Goal: Task Accomplishment & Management: Manage account settings

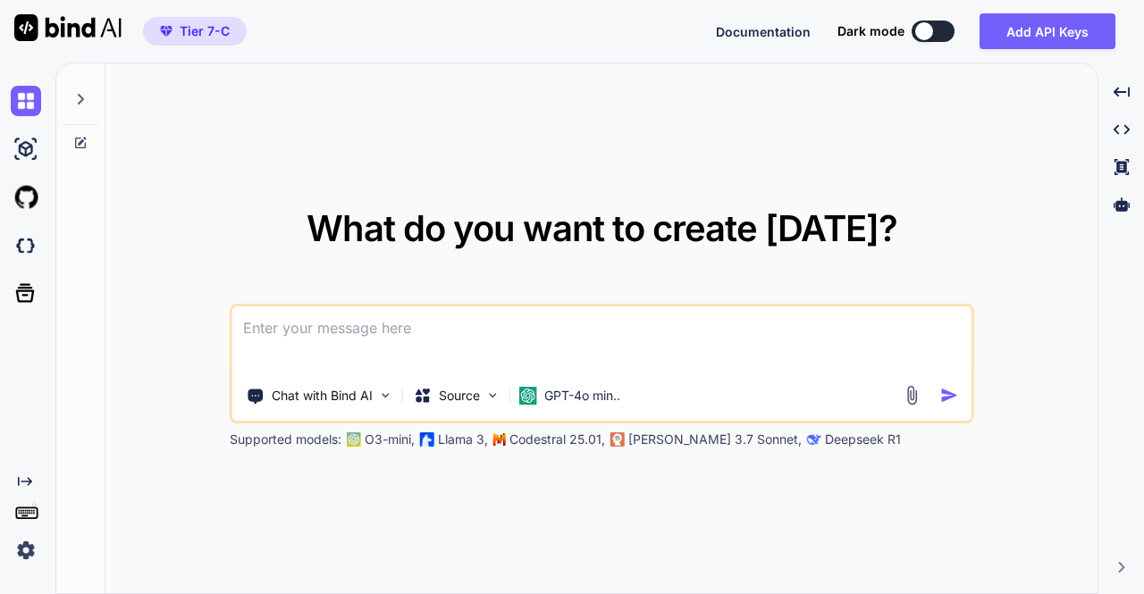
click at [368, 335] on textarea at bounding box center [601, 340] width 739 height 66
click at [577, 397] on p "GPT-4o min.." at bounding box center [582, 396] width 76 height 18
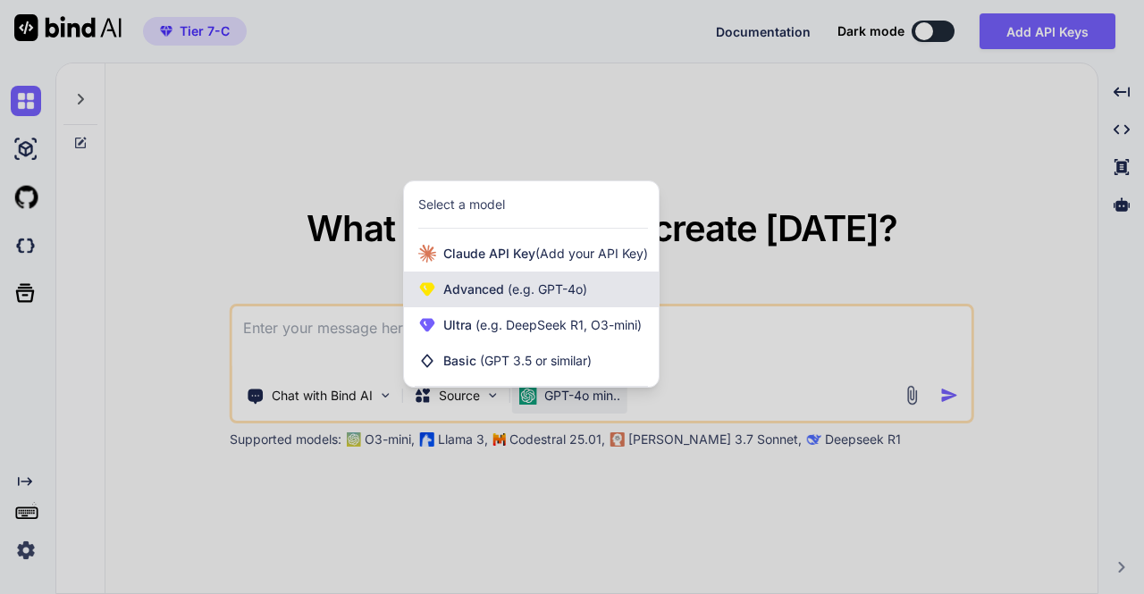
click at [495, 301] on div "Advanced (e.g. GPT-4o)" at bounding box center [531, 290] width 255 height 36
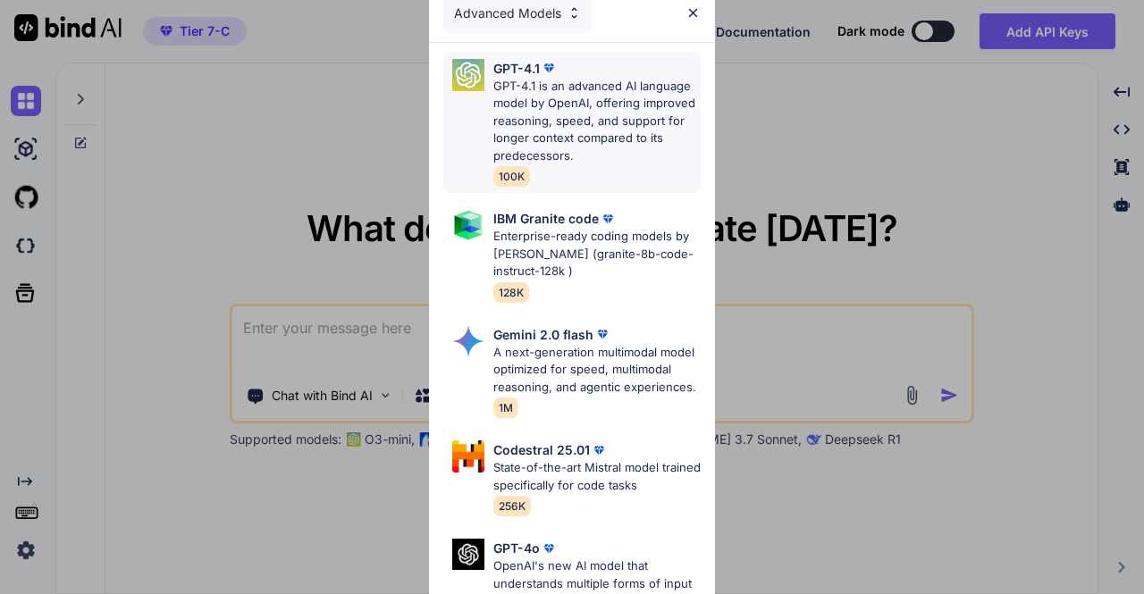
click at [554, 110] on p "GPT-4.1 is an advanced AI language model by OpenAI, offering improved reasoning…" at bounding box center [596, 122] width 207 height 88
type textarea "x"
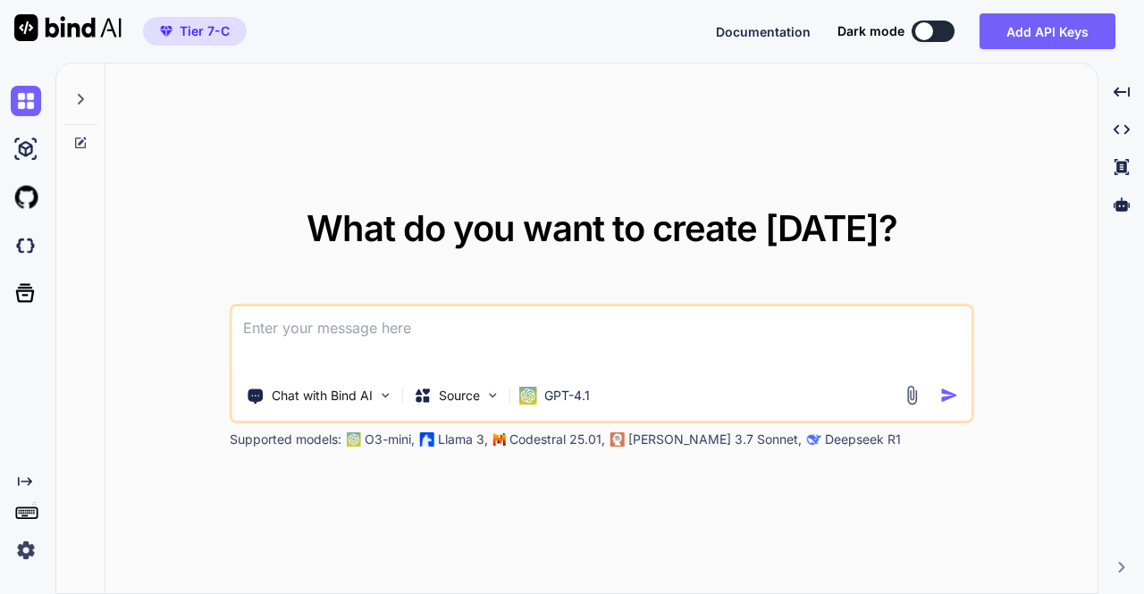
click at [432, 324] on textarea at bounding box center [601, 340] width 739 height 66
type textarea "h"
type textarea "x"
type textarea "hi"
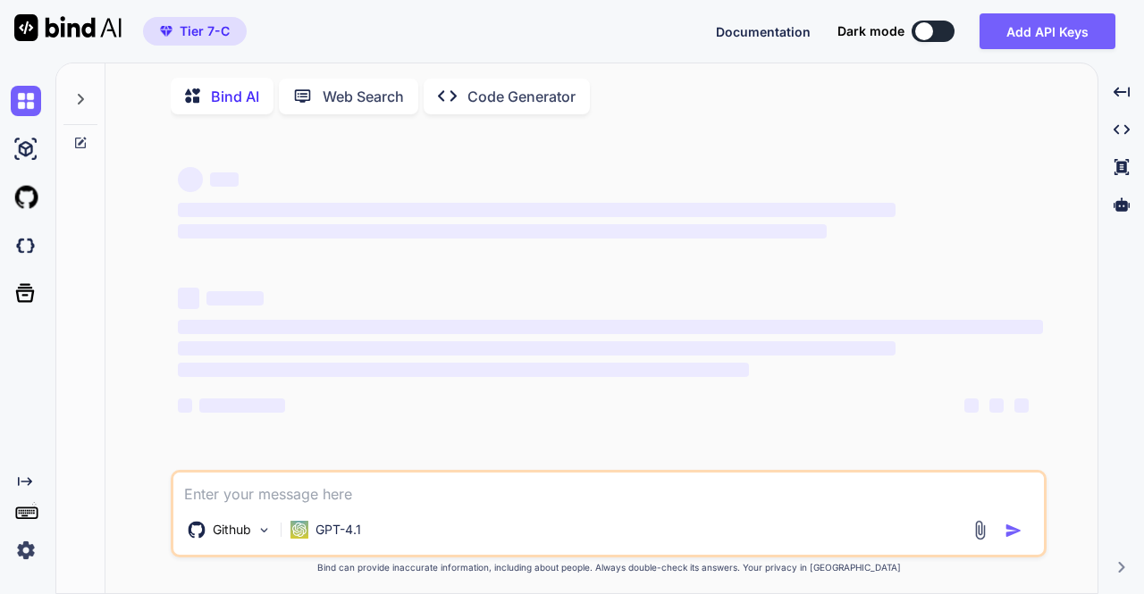
type textarea "x"
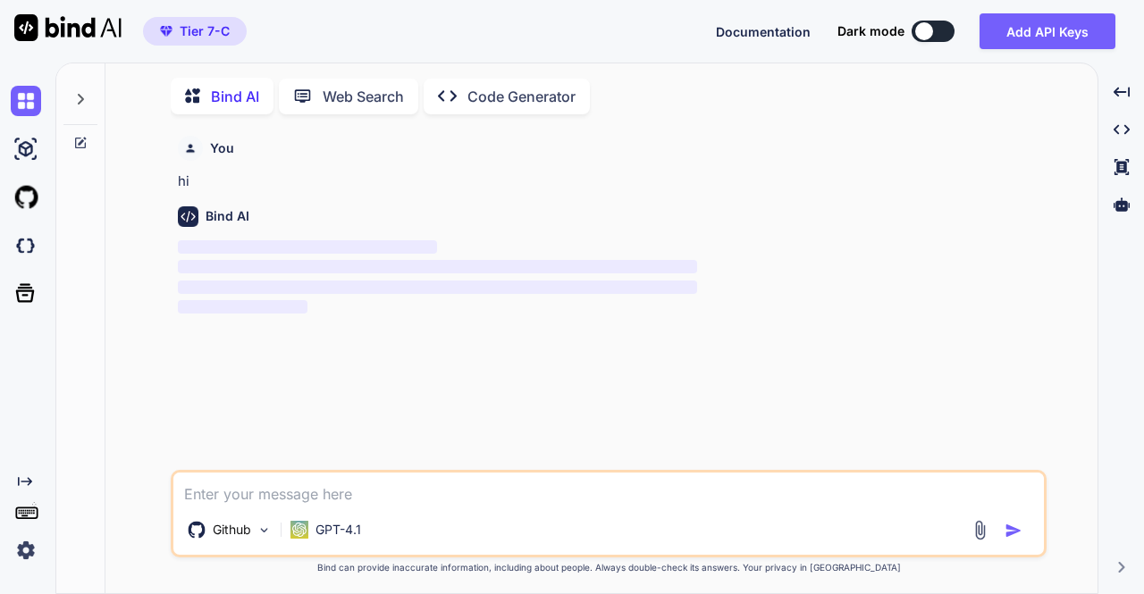
scroll to position [6, 0]
click at [24, 245] on img at bounding box center [26, 246] width 30 height 30
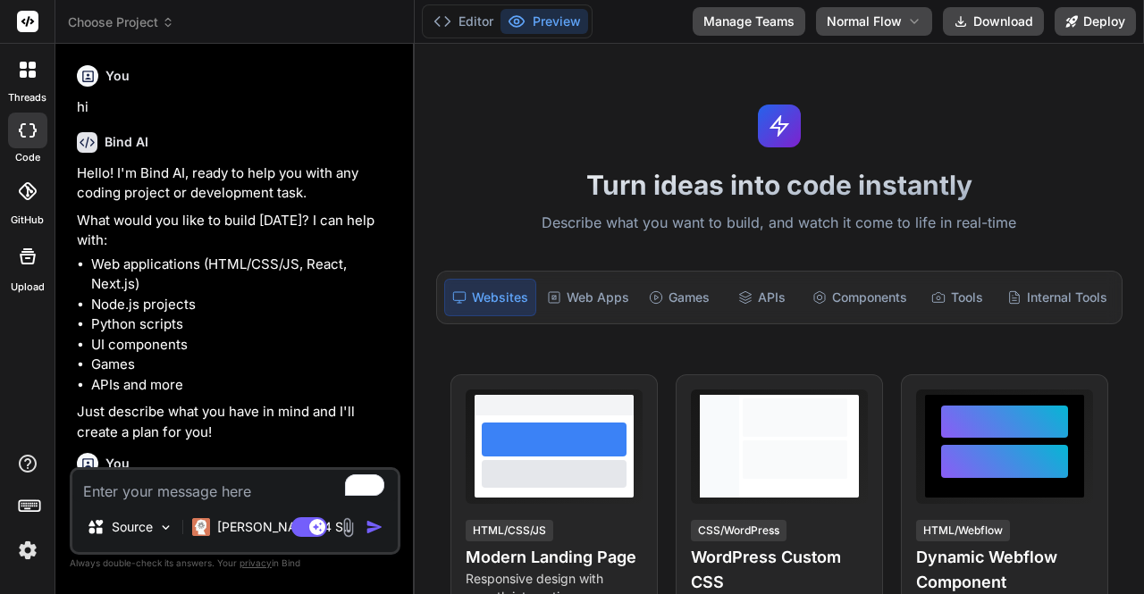
type textarea "x"
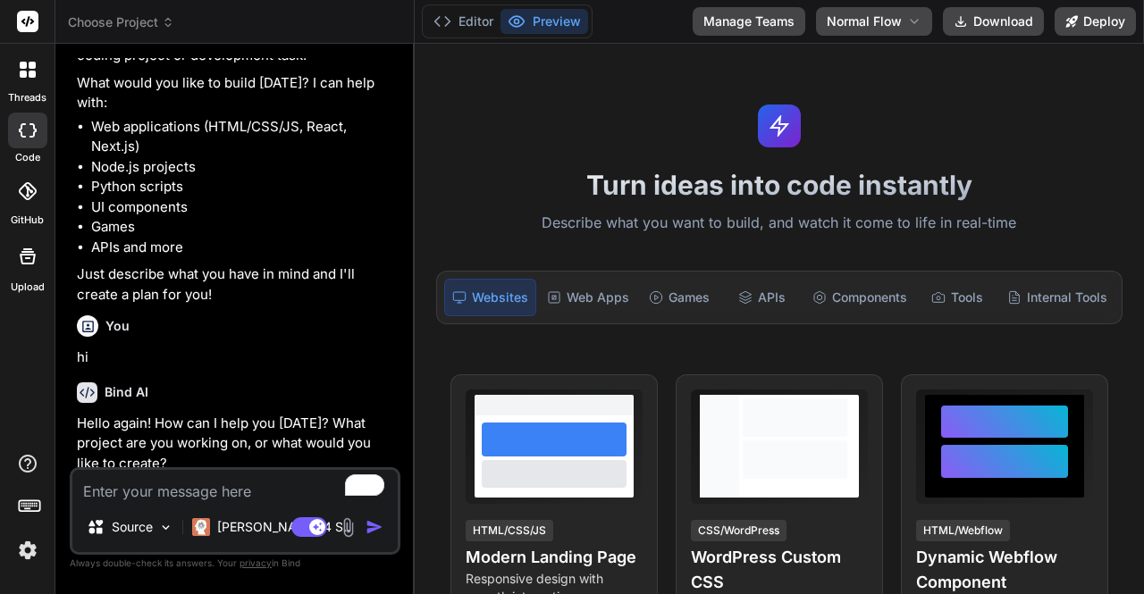
scroll to position [147, 0]
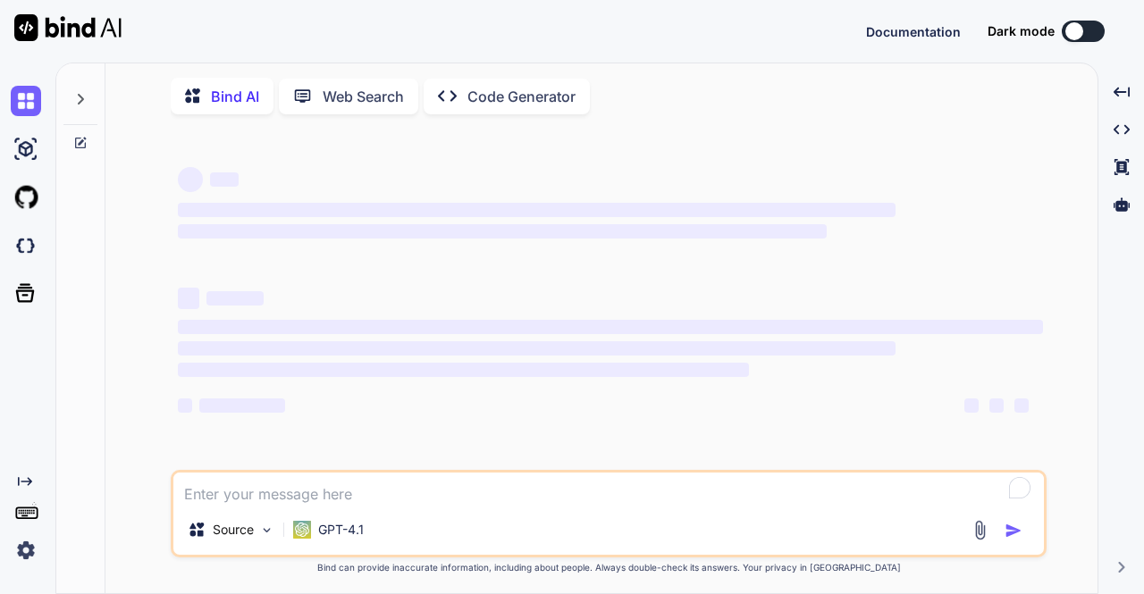
type textarea "x"
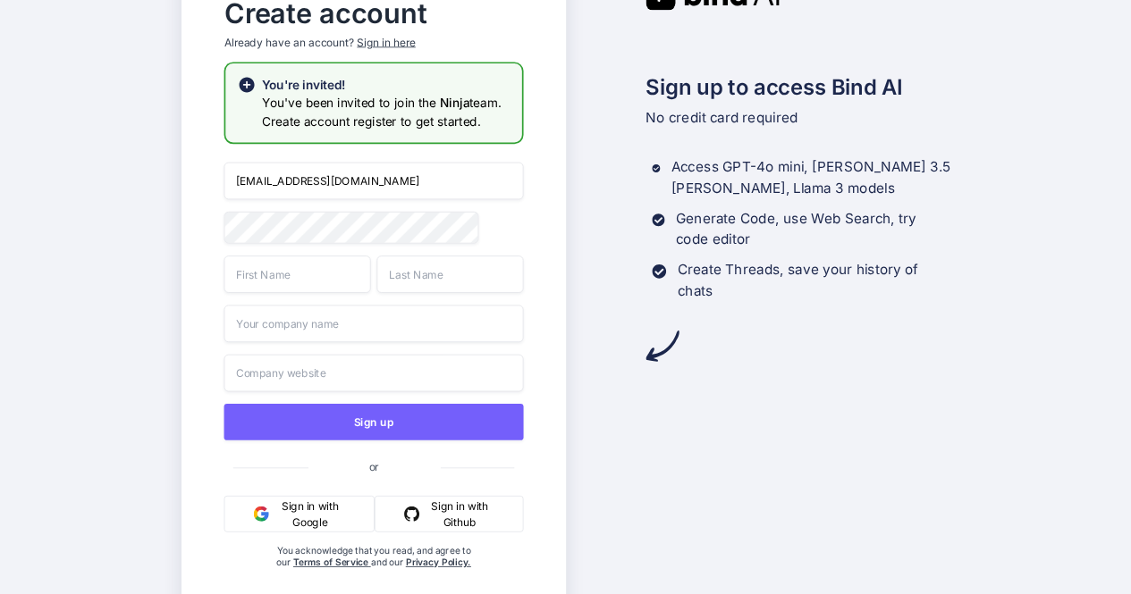
click at [394, 178] on input "appsumo_5@yopmail.com" at bounding box center [372, 182] width 299 height 38
type input "a"
paste input "https://u54523983.ct.sendgrid.net/ls/click?upn=u001.N0PKYD7qpZDikvDfQaDDdqCDkEZ…"
type input "https://u54523983.ct.sendgrid.net/ls/click?upn=u001.N0PKYD7qpZDikvDfQaDDdqCDkEZ…"
type input "app31@yopmail.com"
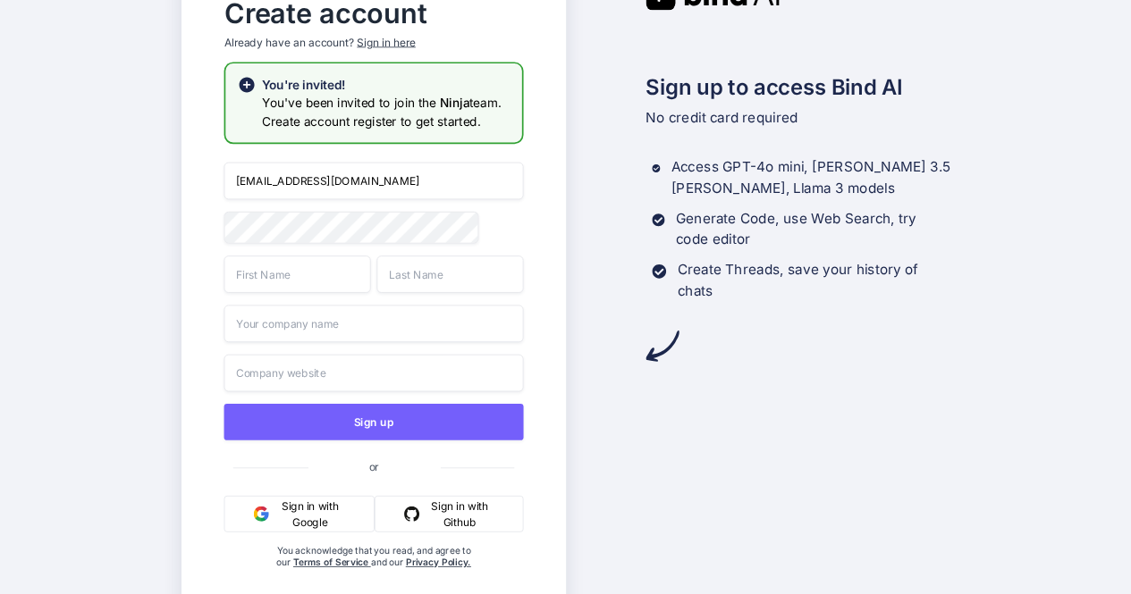
click at [320, 293] on input "text" at bounding box center [296, 275] width 147 height 38
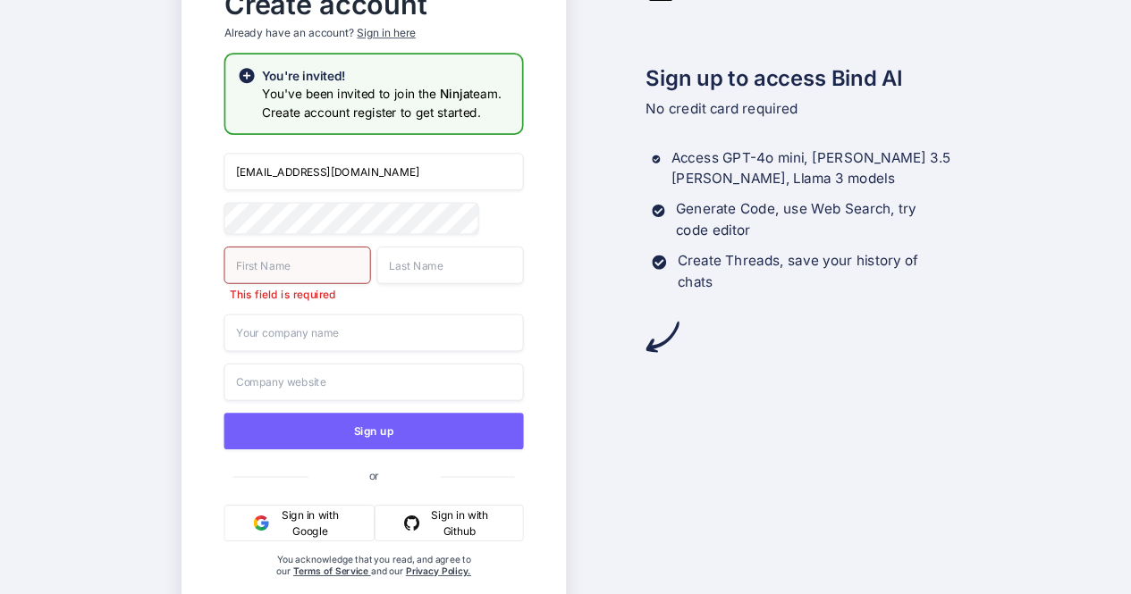
click at [172, 223] on div "Create account Already have an account? Sign in here You're invited! You've bee…" at bounding box center [565, 297] width 1131 height 594
click at [252, 267] on input "text" at bounding box center [296, 266] width 147 height 38
type input "c"
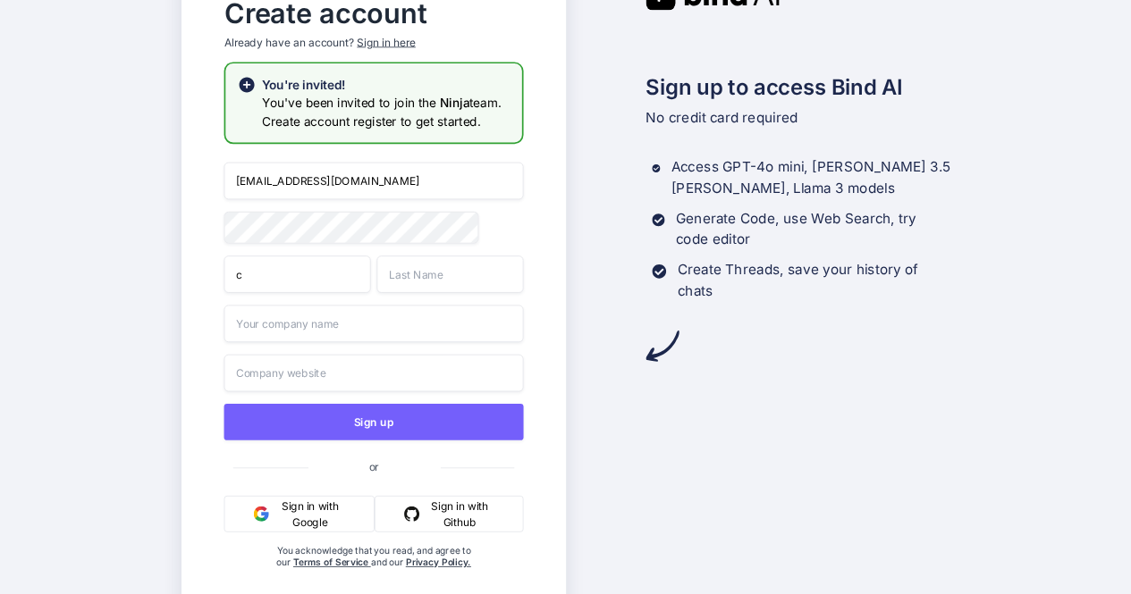
click at [395, 264] on input "text" at bounding box center [449, 275] width 147 height 38
type input "c"
click at [288, 330] on input "text" at bounding box center [372, 324] width 299 height 38
type input "c.com"
click at [296, 385] on input "text" at bounding box center [372, 374] width 299 height 38
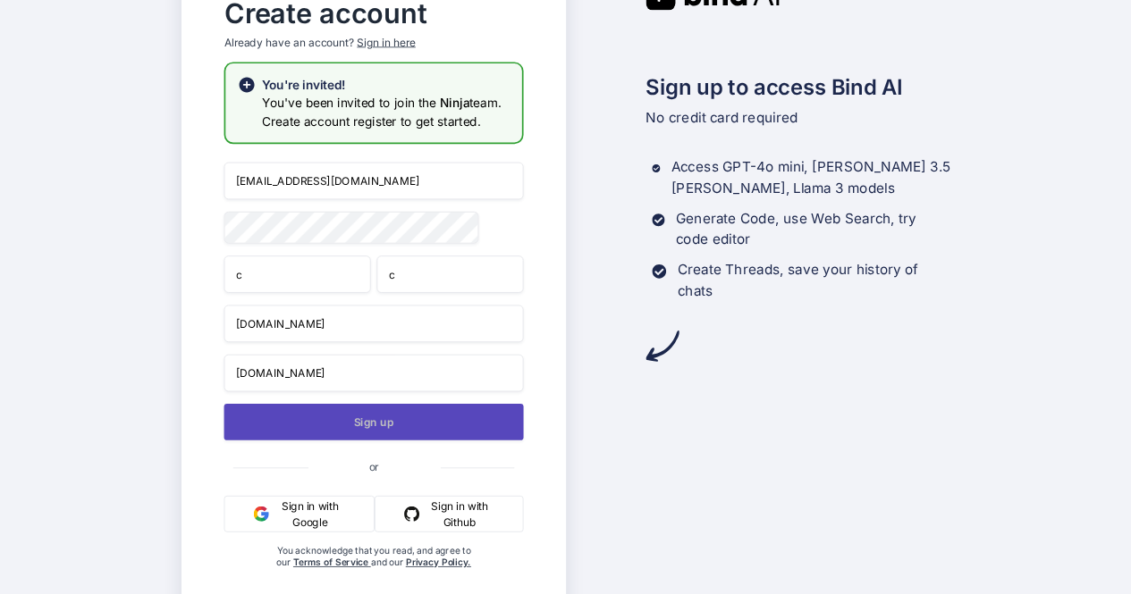
type input "wit.com"
click at [339, 422] on button "Sign up" at bounding box center [372, 422] width 299 height 37
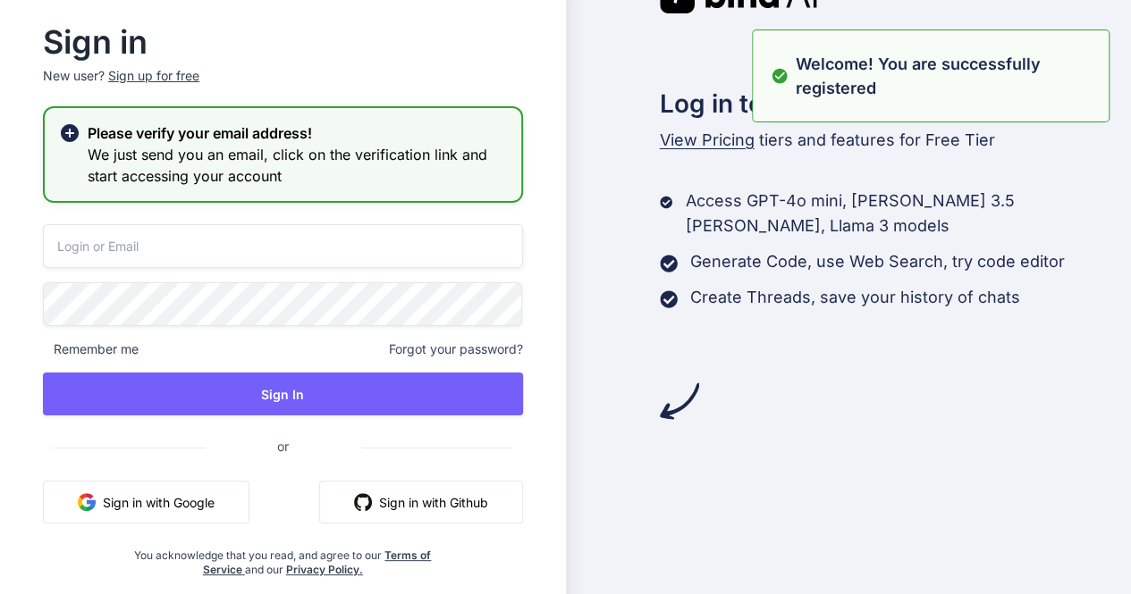
type input "appsumo_5@yopmail.com"
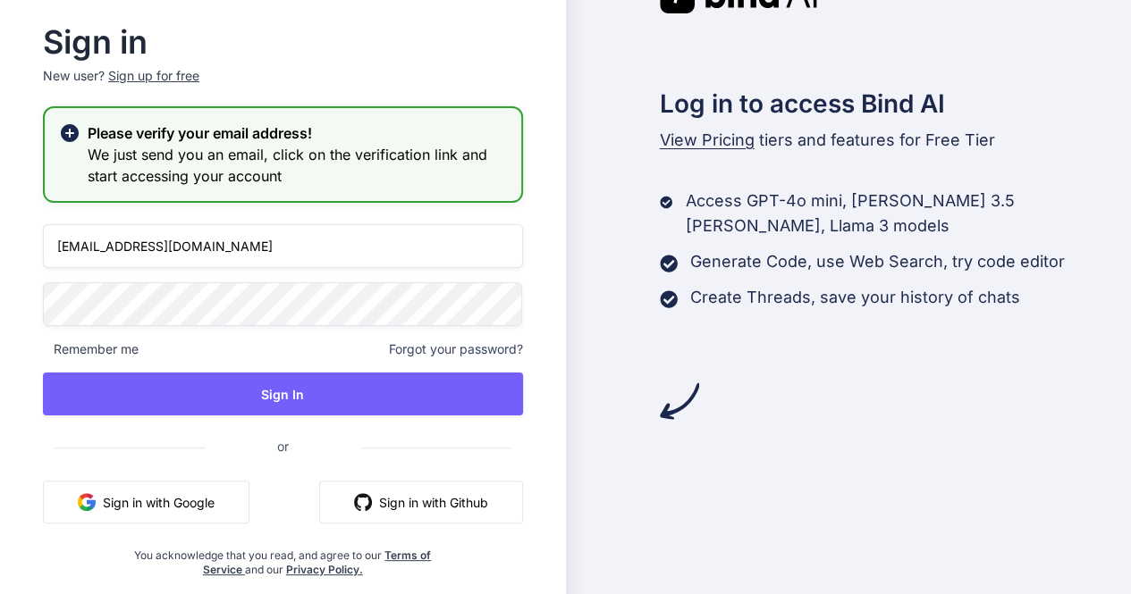
drag, startPoint x: 240, startPoint y: 249, endPoint x: 36, endPoint y: 224, distance: 206.2
click at [36, 224] on div "Sign in New user? Sign up for free Please verify your email address! We just se…" at bounding box center [282, 303] width 537 height 550
type input "app31@yopmail.com"
click at [0, 296] on div "Sign in New user? Sign up for free Please verify your email address! We just se…" at bounding box center [283, 297] width 566 height 646
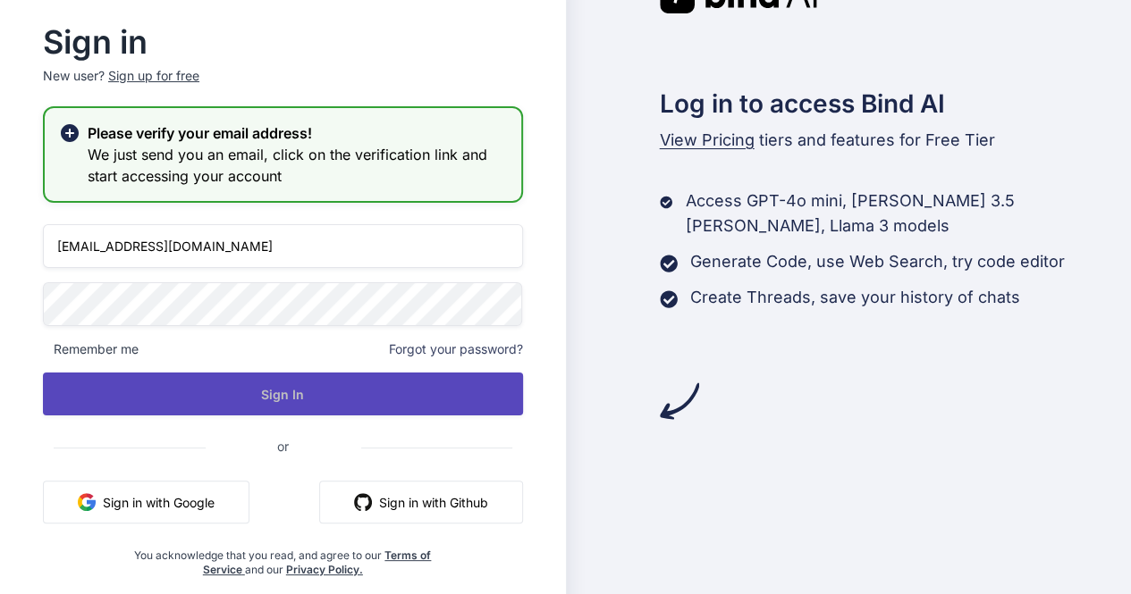
click at [189, 383] on button "Sign In" at bounding box center [283, 394] width 480 height 43
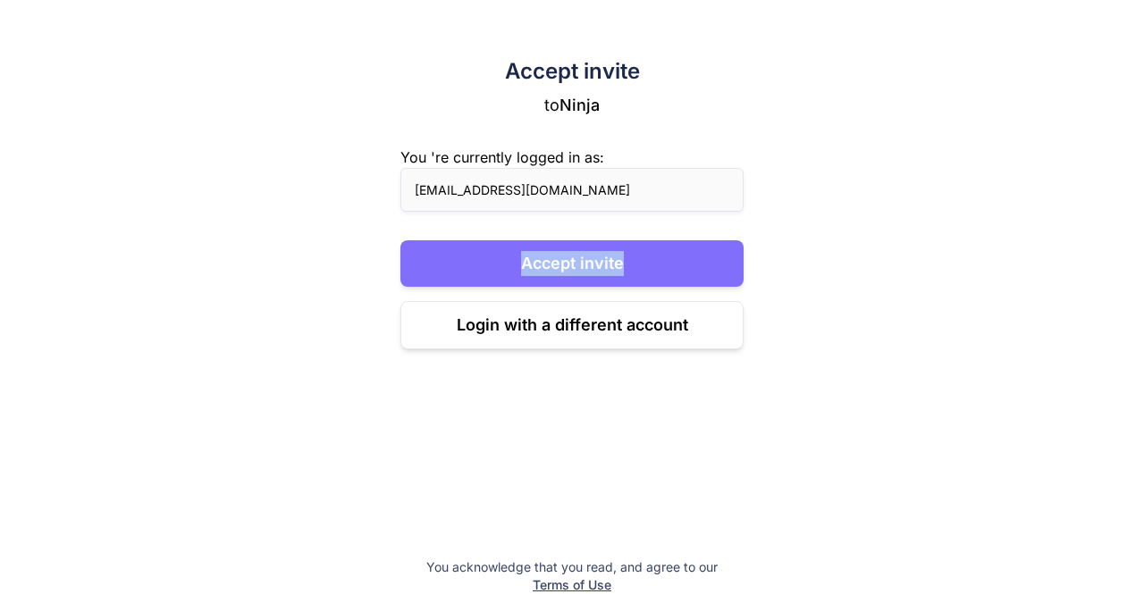
drag, startPoint x: 235, startPoint y: 392, endPoint x: 484, endPoint y: 264, distance: 280.6
click at [484, 264] on div "Accept invite to Ninja You 're currently logged in as: app31@yopmail.com Accept…" at bounding box center [572, 297] width 1144 height 594
click at [484, 264] on button "Accept invite" at bounding box center [571, 263] width 343 height 46
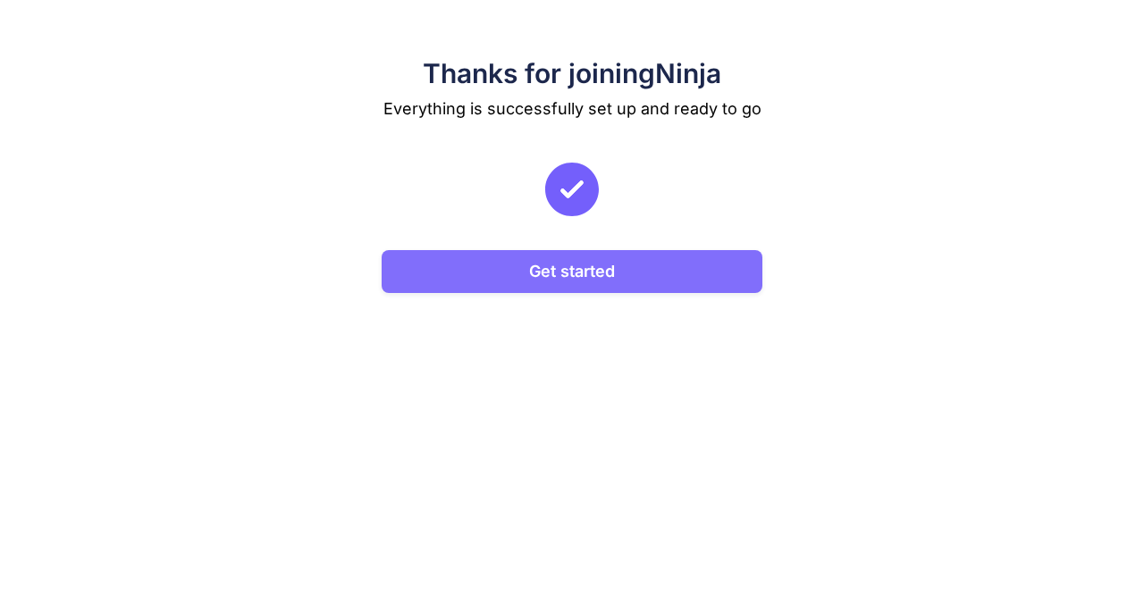
click at [581, 267] on button "Get started" at bounding box center [573, 271] width 382 height 43
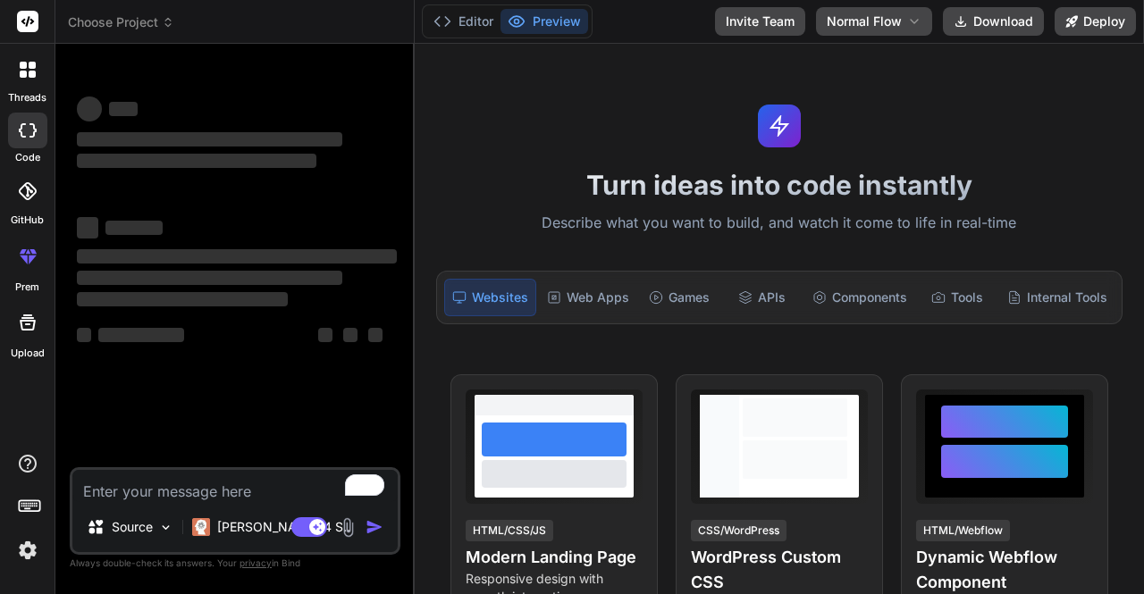
click at [28, 549] on img at bounding box center [28, 550] width 30 height 30
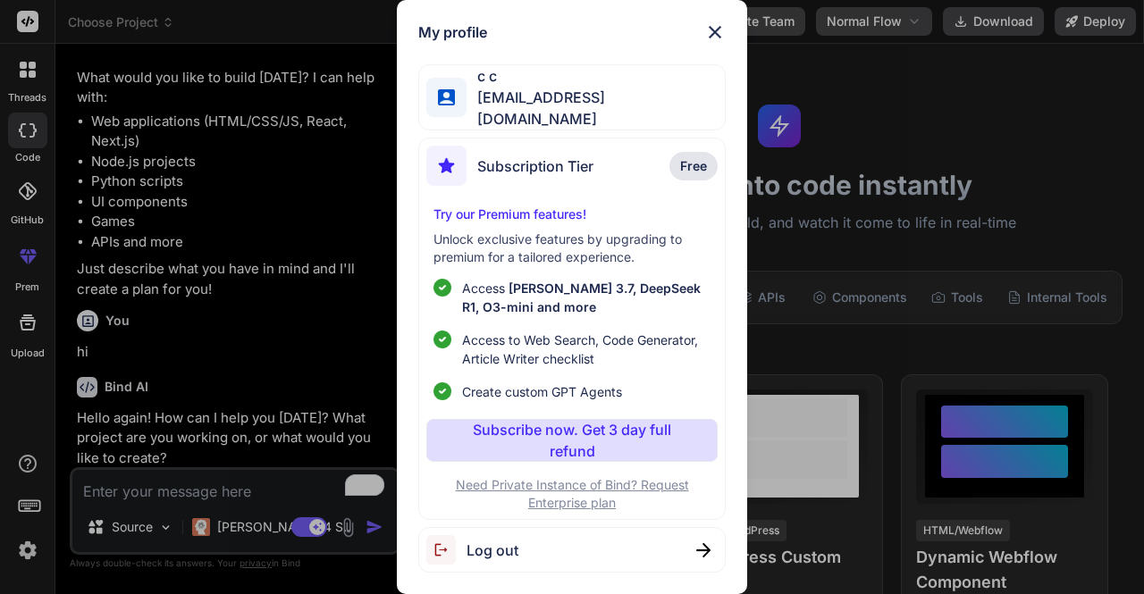
scroll to position [147, 0]
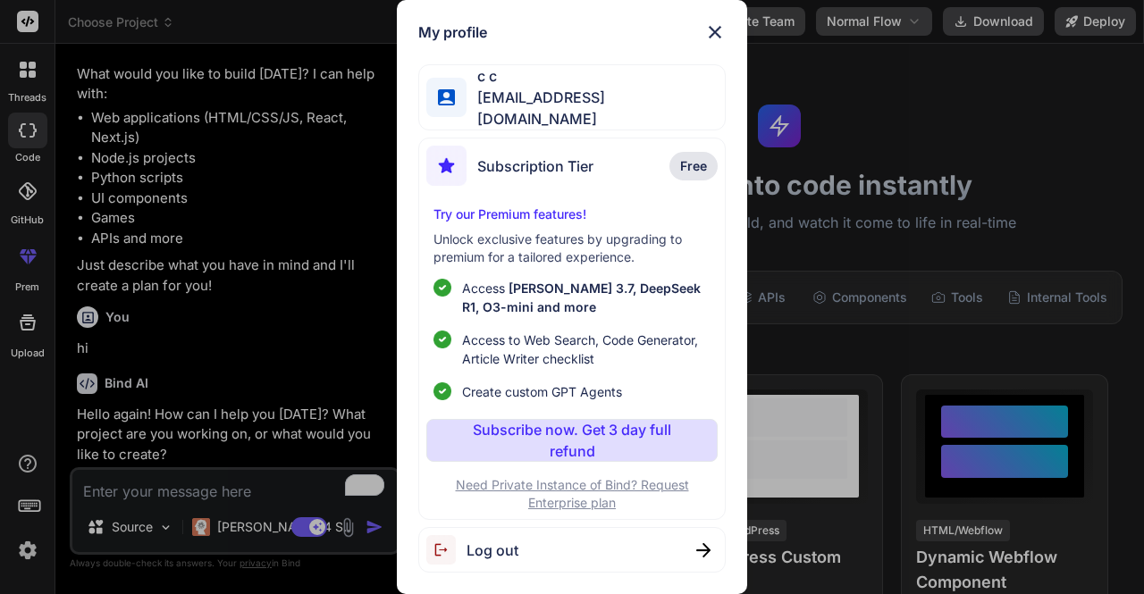
click at [283, 314] on div "My profile c c app31@yopmail.com Subscription Tier Free Try our Premium feature…" at bounding box center [572, 297] width 1144 height 594
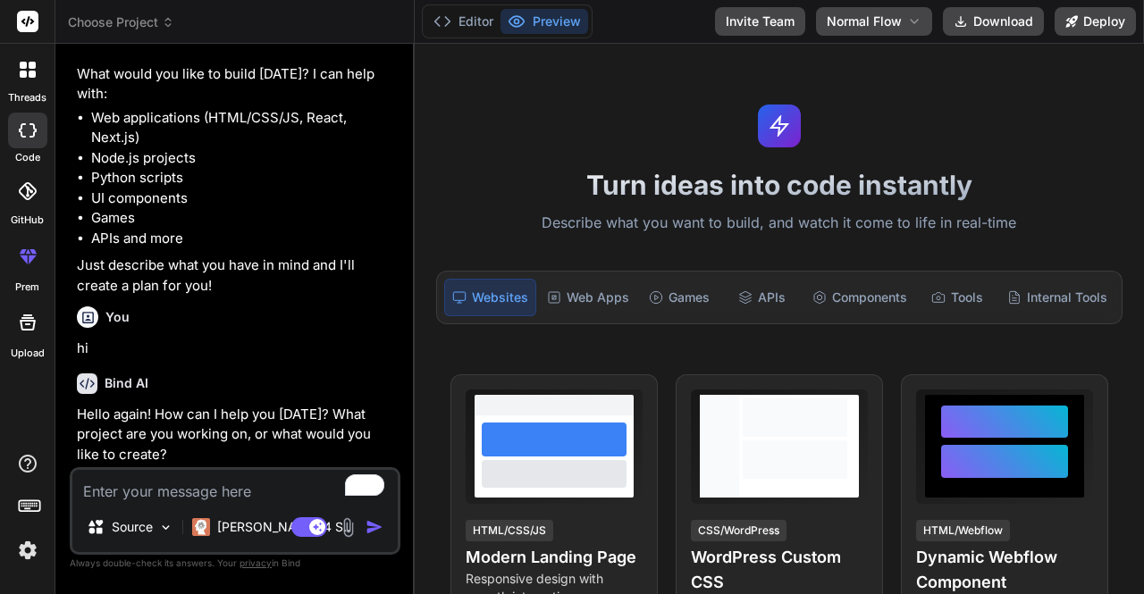
click at [179, 478] on textarea "To enrich screen reader interactions, please activate Accessibility in Grammarl…" at bounding box center [234, 486] width 325 height 32
type textarea "hi"
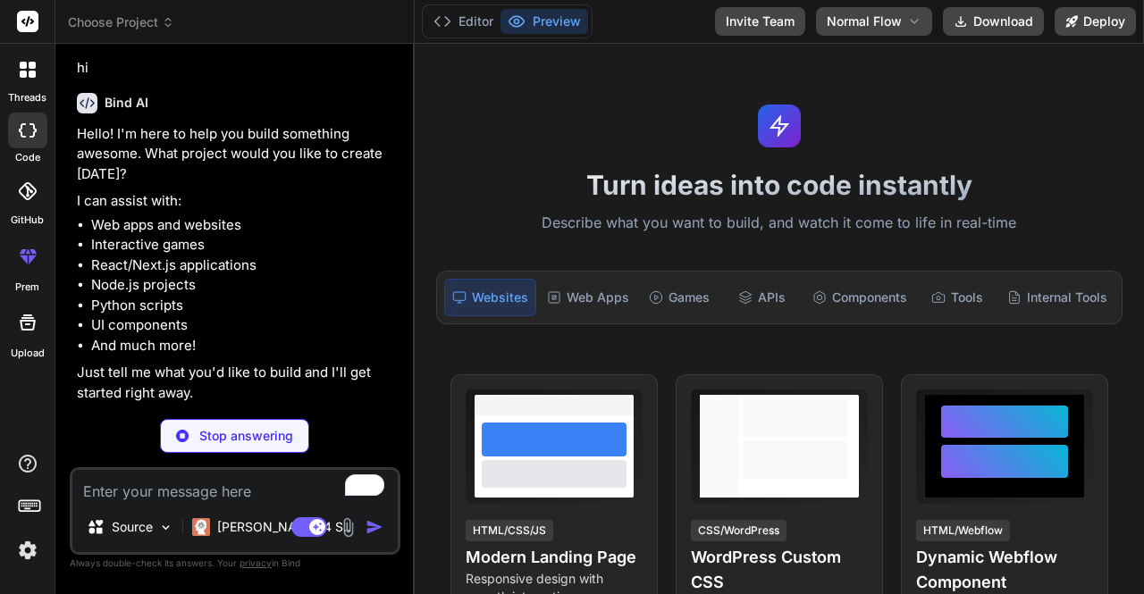
scroll to position [534, 0]
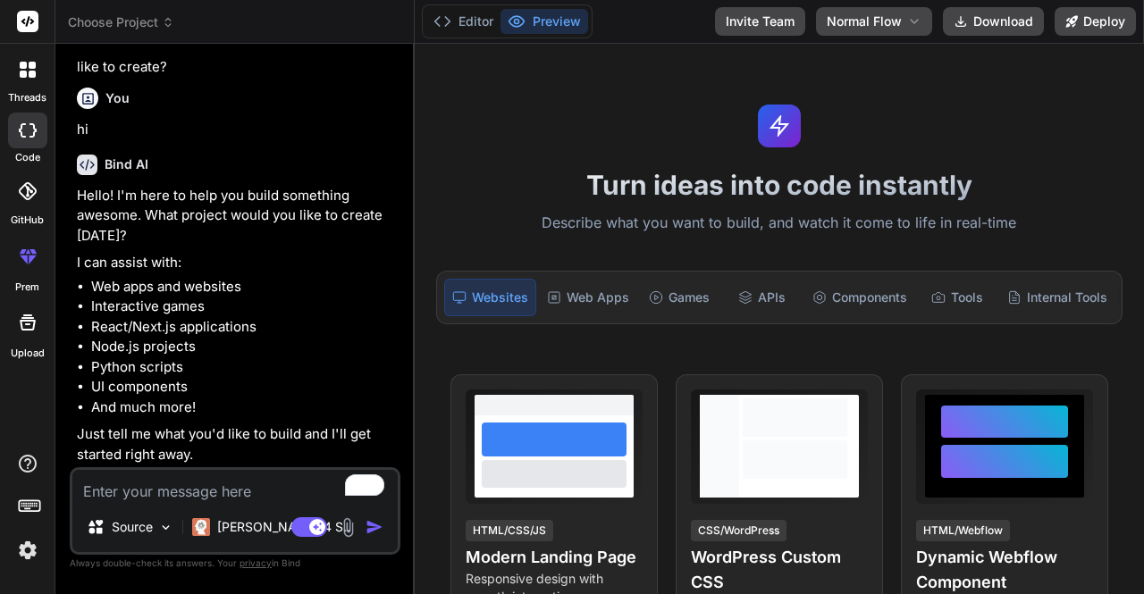
click at [27, 545] on img at bounding box center [28, 550] width 30 height 30
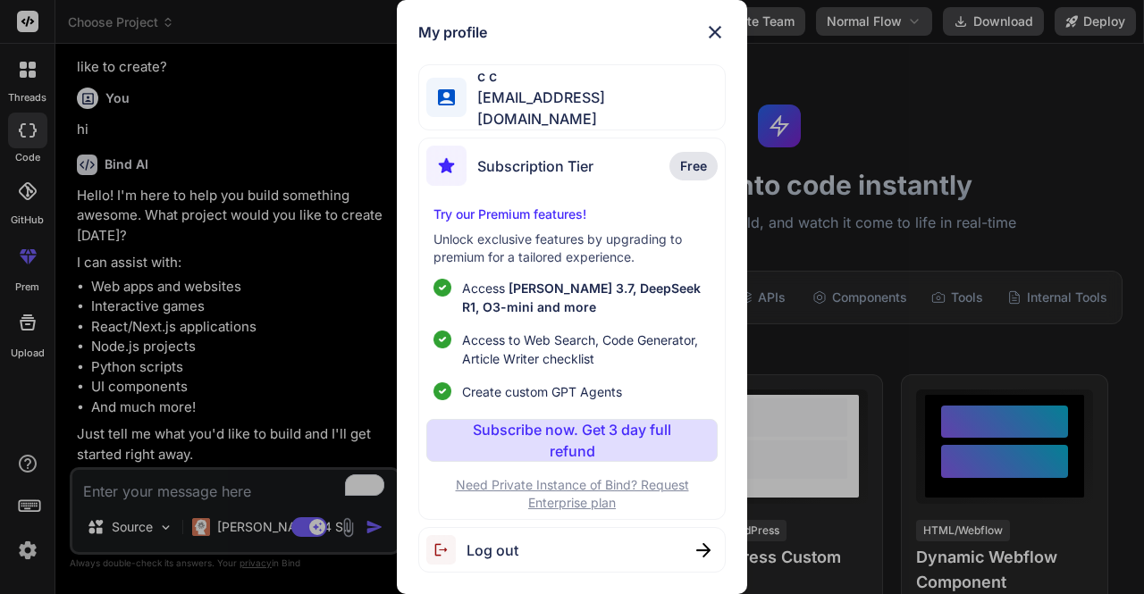
click at [534, 537] on div "Log out" at bounding box center [571, 550] width 307 height 46
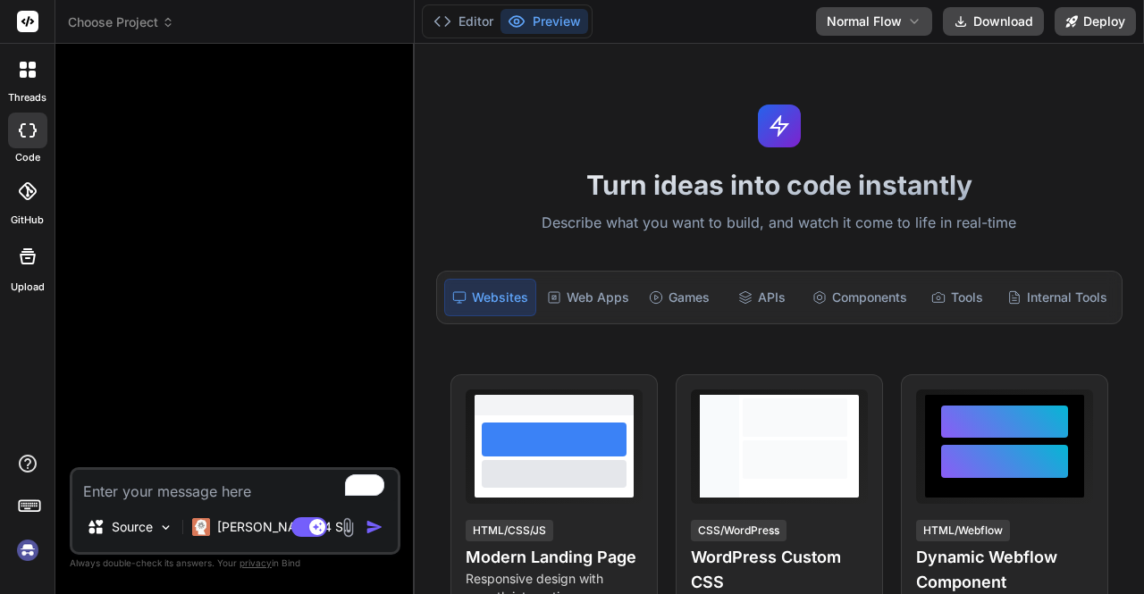
scroll to position [0, 0]
click at [27, 556] on img at bounding box center [28, 550] width 30 height 30
click at [33, 556] on img at bounding box center [28, 550] width 30 height 30
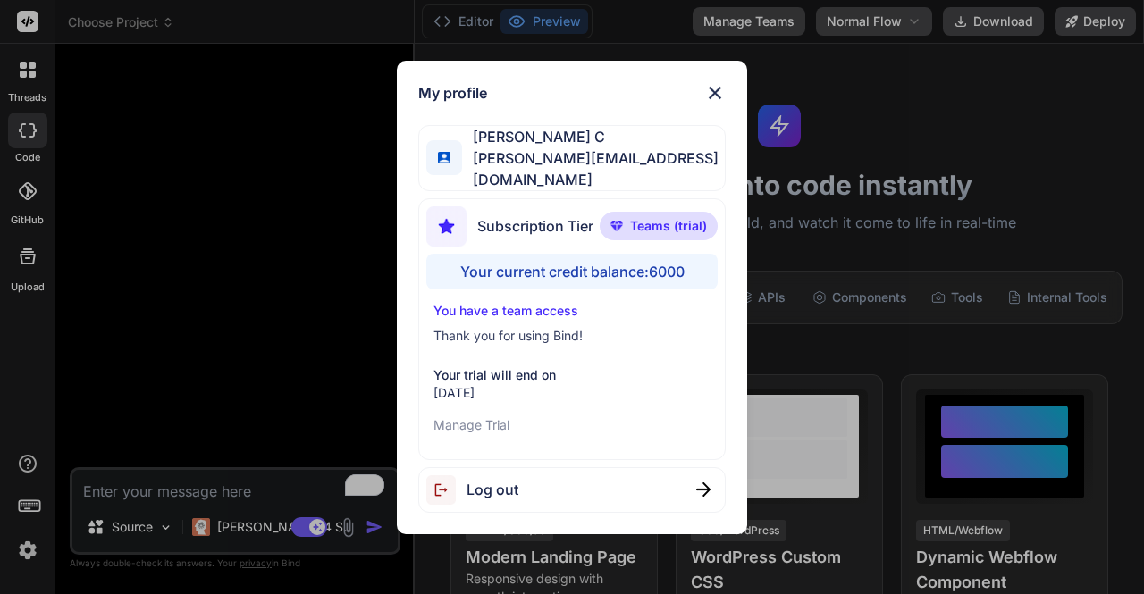
click at [274, 223] on div "My profile Saravanan C saravanan@witarist.com Subscription Tier Teams (trial) Y…" at bounding box center [572, 297] width 1144 height 594
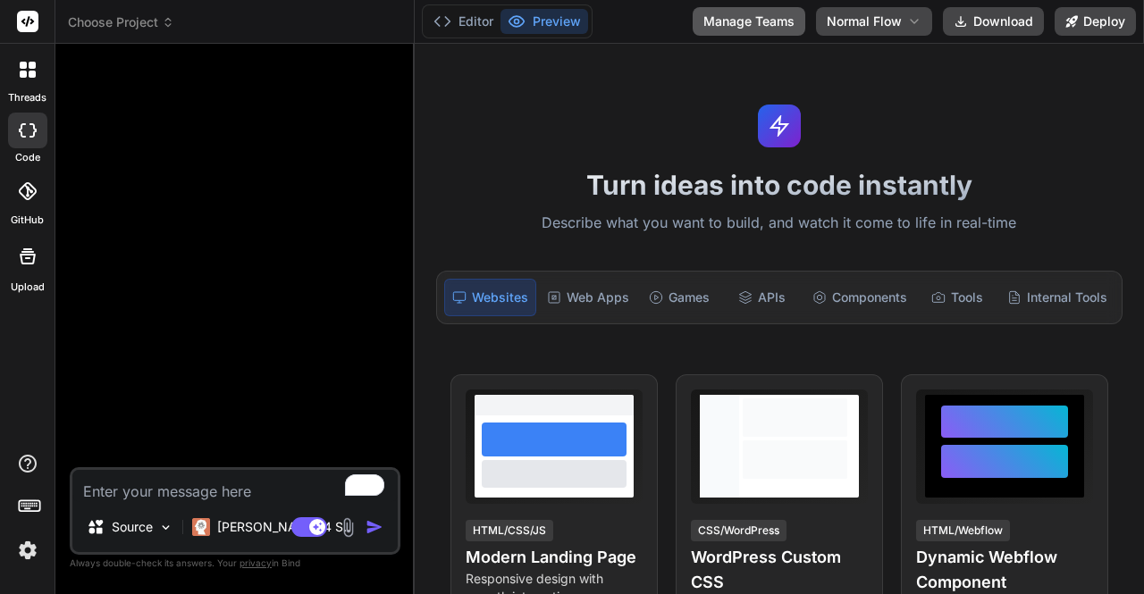
click at [775, 16] on button "Manage Teams" at bounding box center [749, 21] width 113 height 29
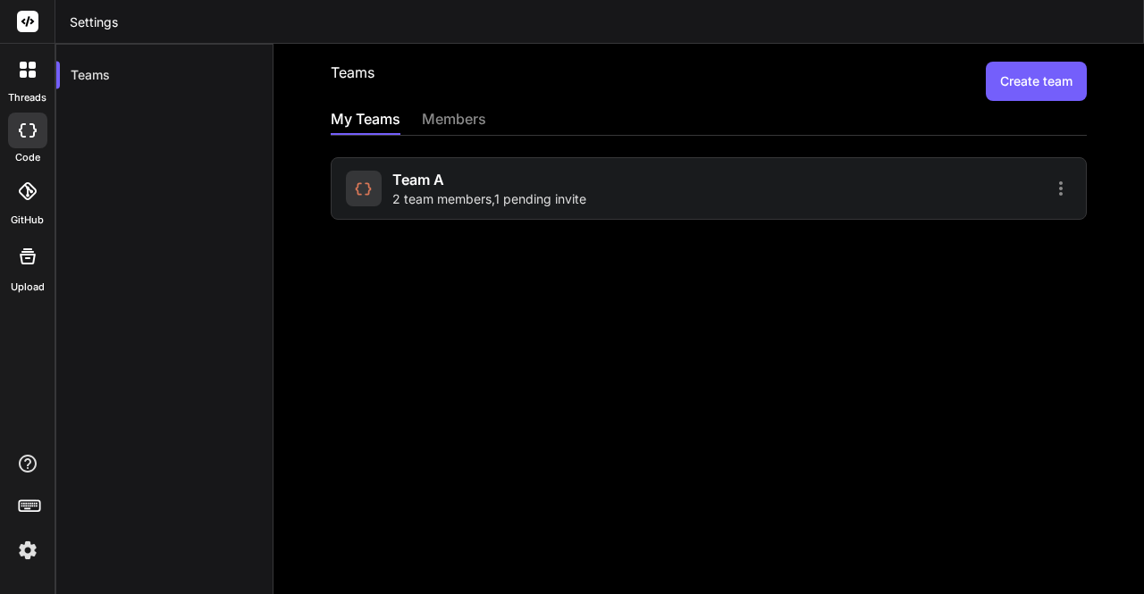
click at [464, 200] on span "2 team members , 1 pending invite" at bounding box center [489, 199] width 194 height 18
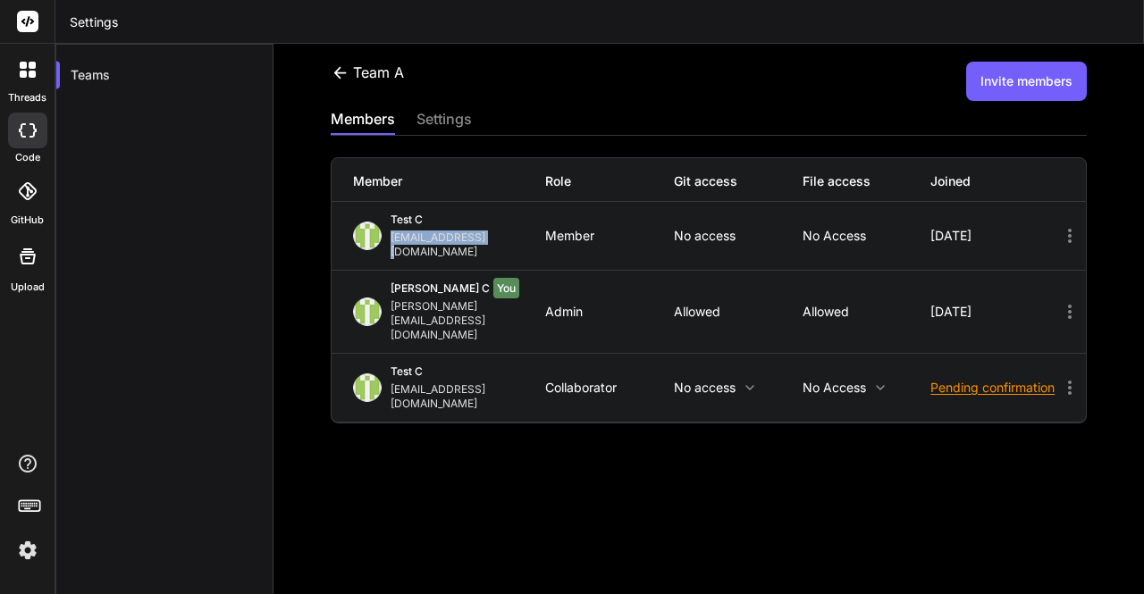
drag, startPoint x: 388, startPoint y: 239, endPoint x: 497, endPoint y: 239, distance: 109.0
click at [497, 239] on div "test c app7@yopmail.com" at bounding box center [449, 236] width 193 height 46
copy div "app7@yopmail.com"
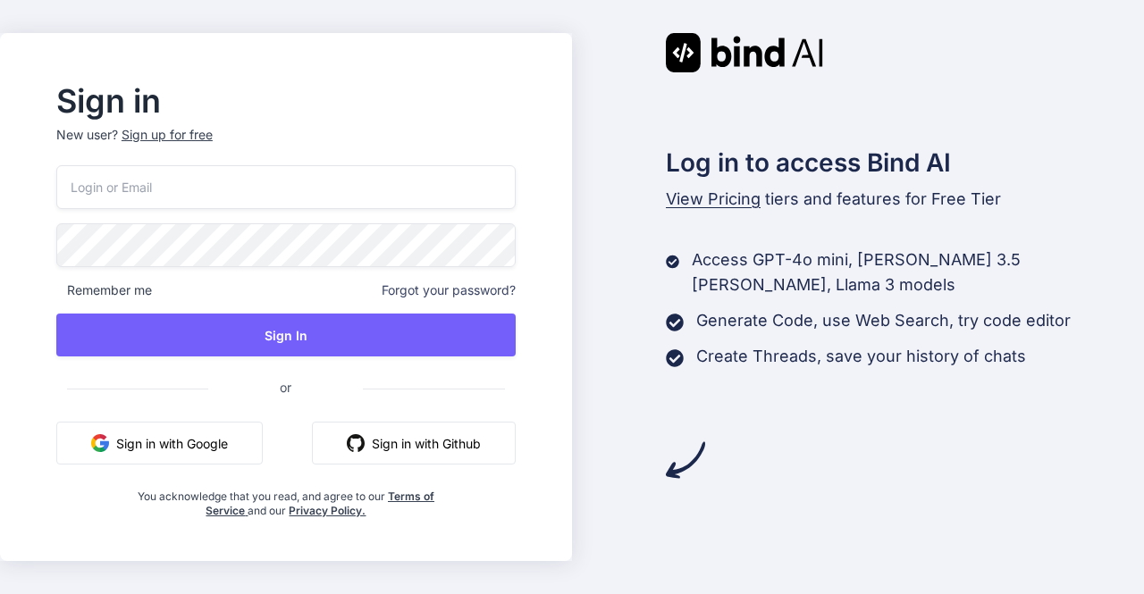
type input "[EMAIL_ADDRESS][DOMAIN_NAME]"
click at [198, 449] on button "Sign in with Google" at bounding box center [159, 443] width 206 height 43
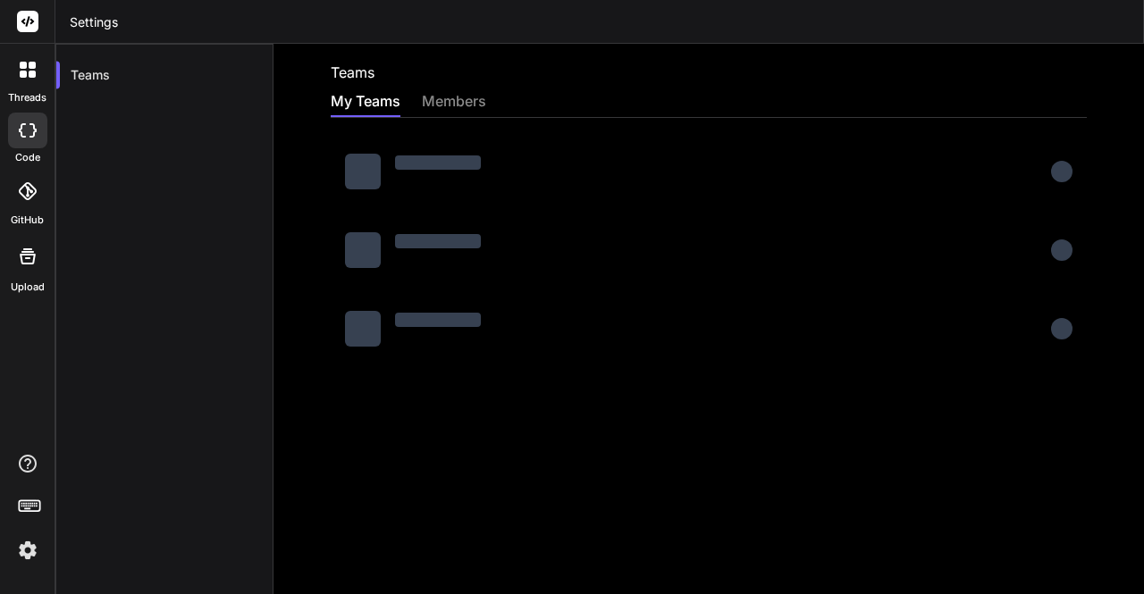
click at [24, 565] on img at bounding box center [28, 550] width 30 height 30
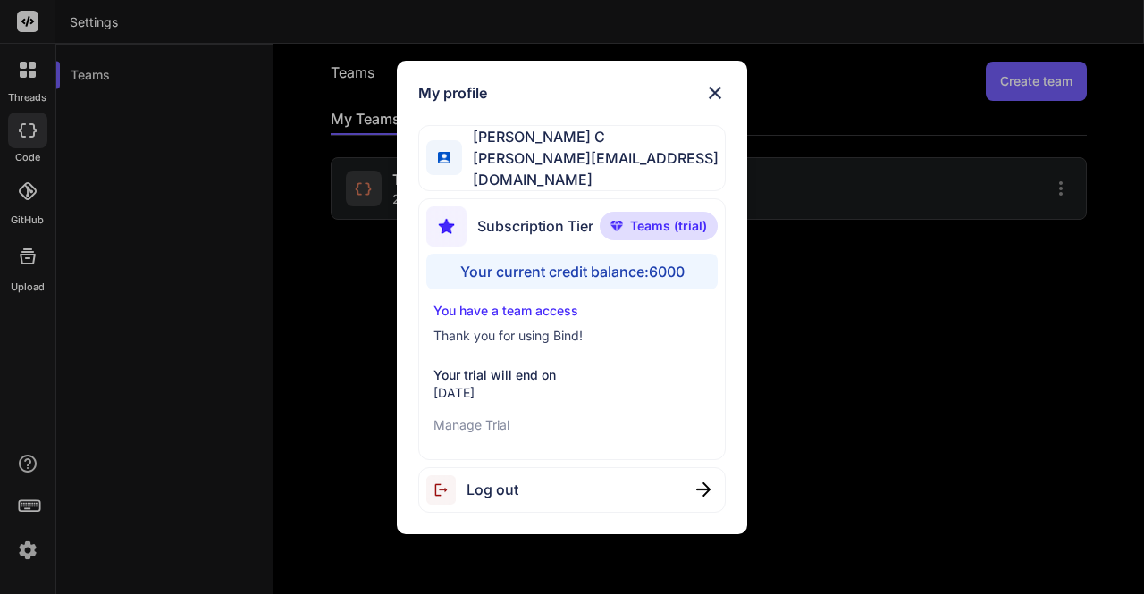
click at [500, 479] on span "Log out" at bounding box center [493, 489] width 52 height 21
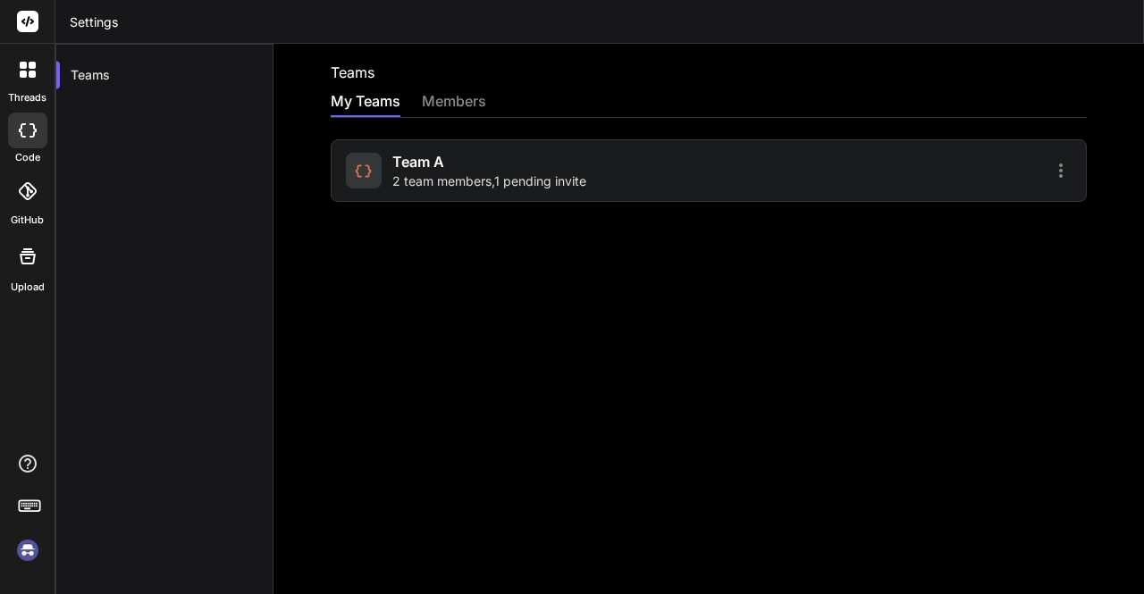
click at [27, 550] on img at bounding box center [28, 550] width 30 height 30
click at [17, 553] on img at bounding box center [28, 550] width 30 height 30
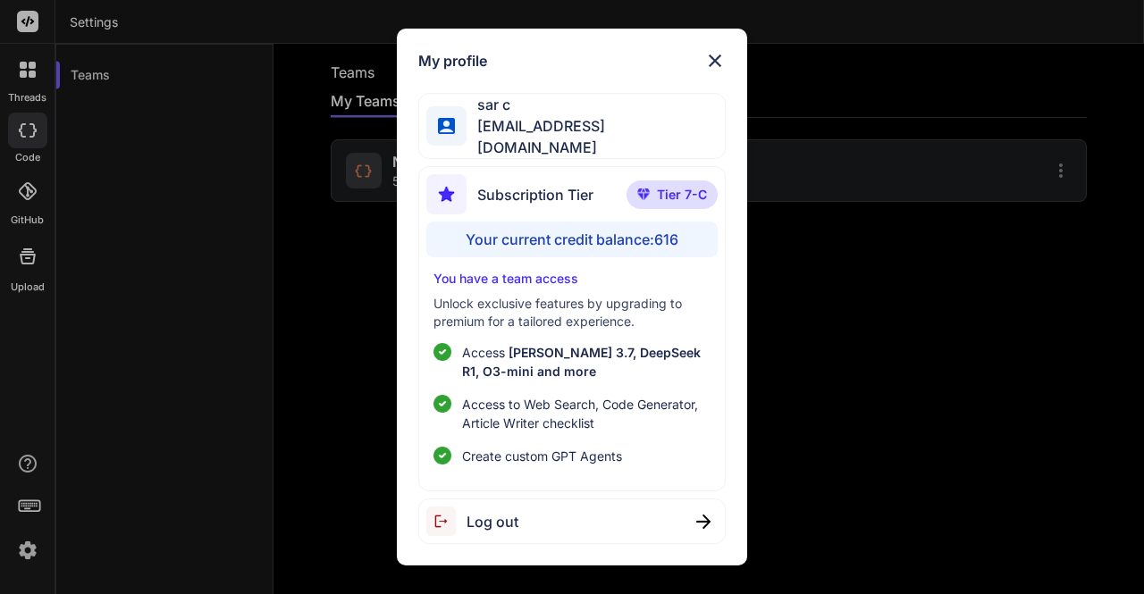
click at [263, 258] on div "My profile sar c [EMAIL_ADDRESS][DOMAIN_NAME] Subscription Tier Tier 7-C Your c…" at bounding box center [572, 297] width 1144 height 594
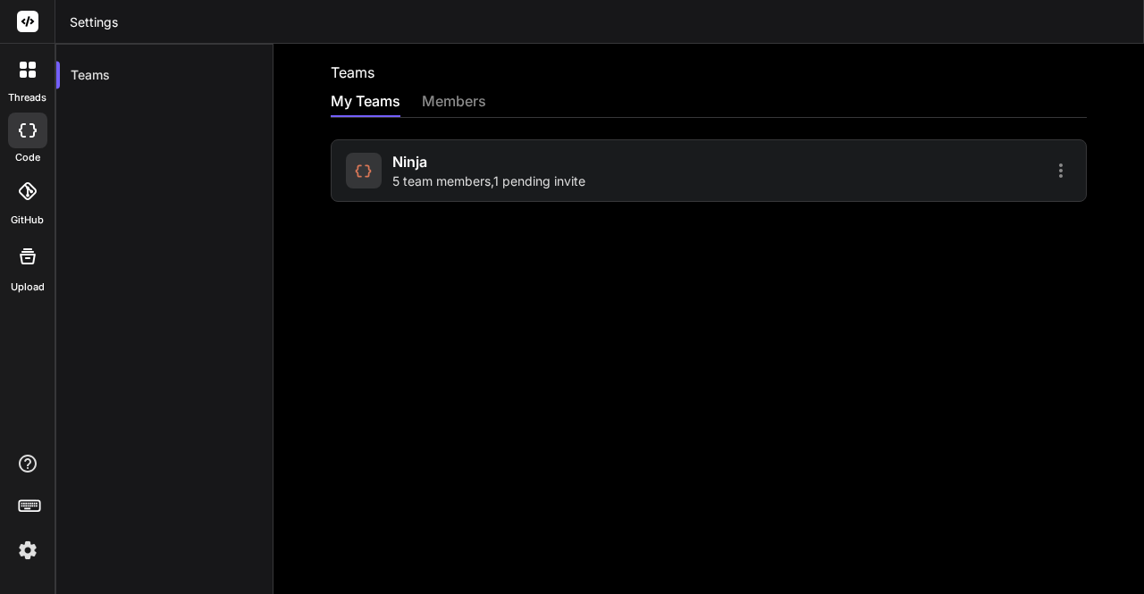
click at [34, 546] on img at bounding box center [28, 550] width 30 height 30
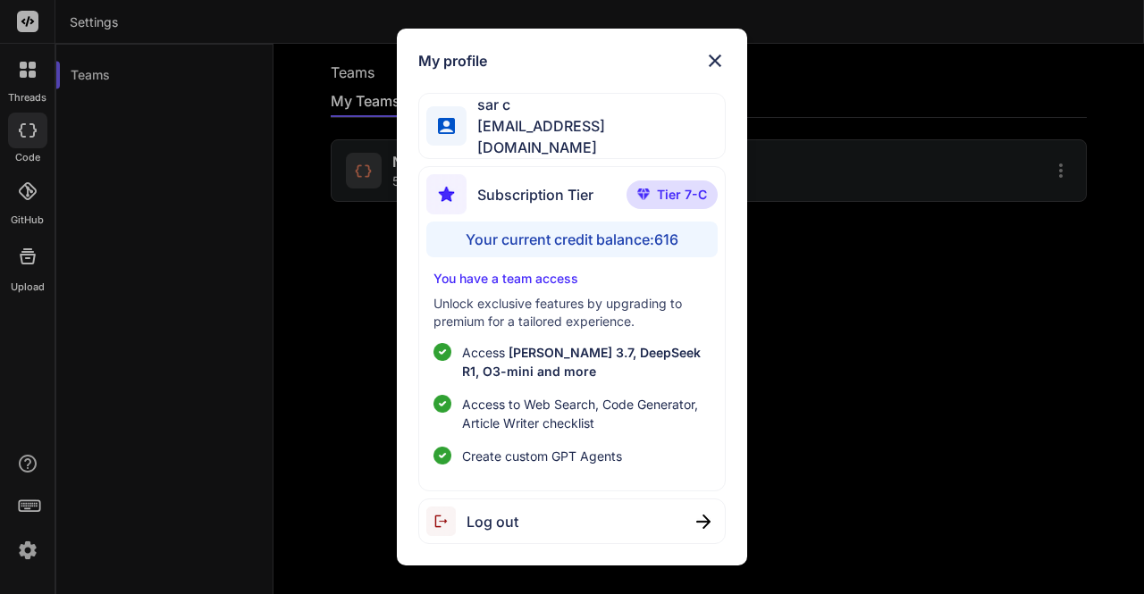
click at [255, 248] on div "My profile sar c [EMAIL_ADDRESS][DOMAIN_NAME] Subscription Tier Tier 7-C Your c…" at bounding box center [572, 297] width 1144 height 594
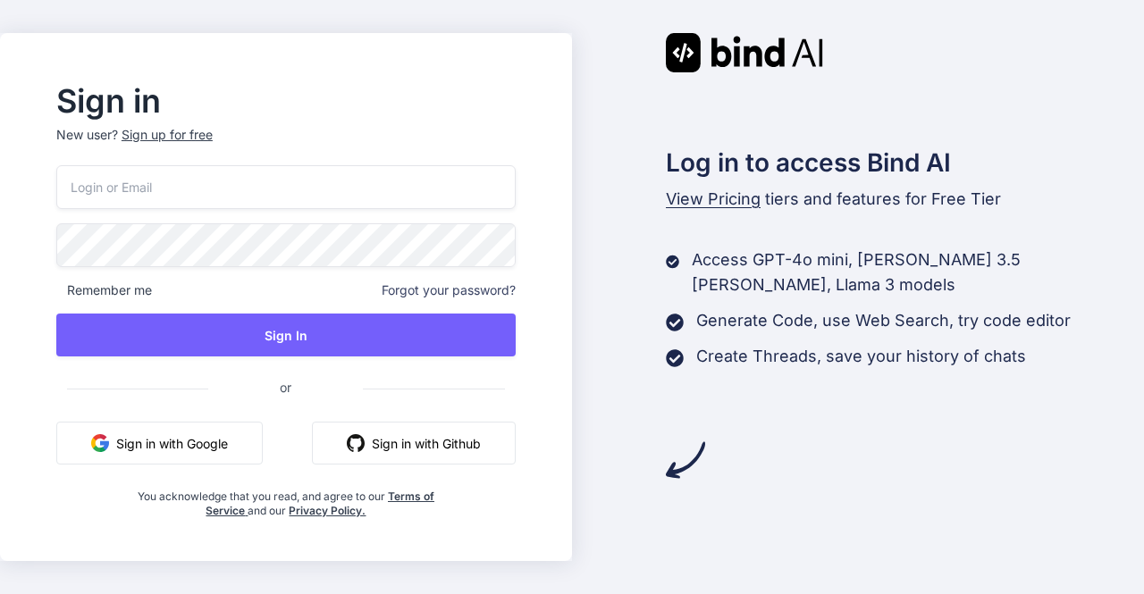
type input "[EMAIL_ADDRESS][DOMAIN_NAME]"
drag, startPoint x: 275, startPoint y: 184, endPoint x: 15, endPoint y: 176, distance: 260.2
click at [15, 176] on div "Sign in New user? Sign up for free [EMAIL_ADDRESS][DOMAIN_NAME] Remember me For…" at bounding box center [572, 297] width 1144 height 594
type input "[EMAIL_ADDRESS][DOMAIN_NAME]"
click at [0, 231] on div "Sign in New user? Sign up for free [EMAIL_ADDRESS][DOMAIN_NAME] Remember me For…" at bounding box center [572, 297] width 1144 height 594
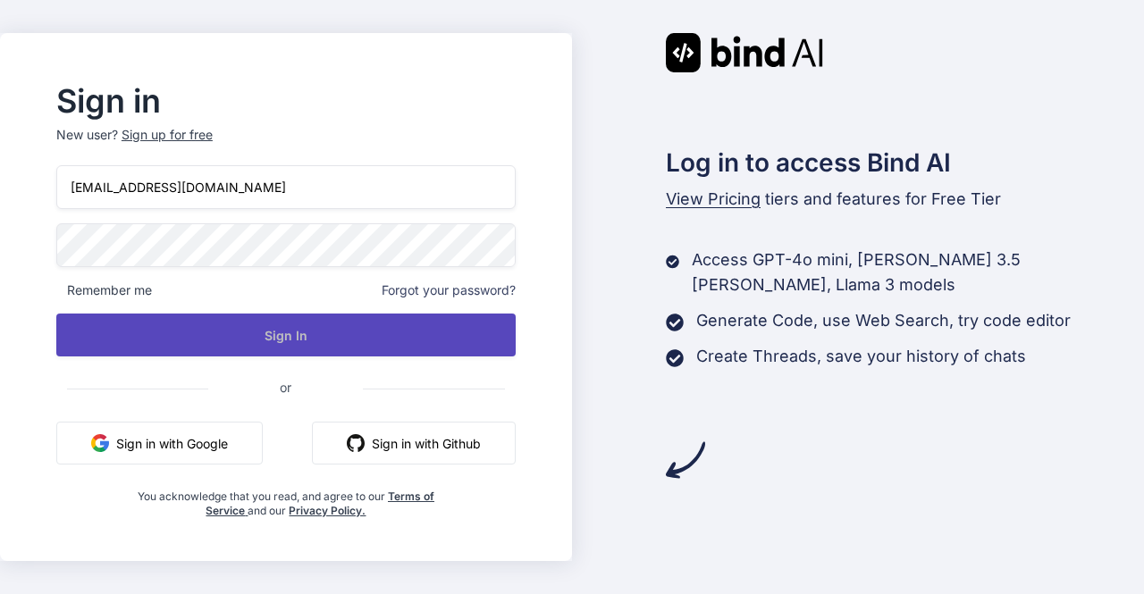
click at [173, 324] on button "Sign In" at bounding box center [285, 335] width 459 height 43
